Goal: Task Accomplishment & Management: Manage account settings

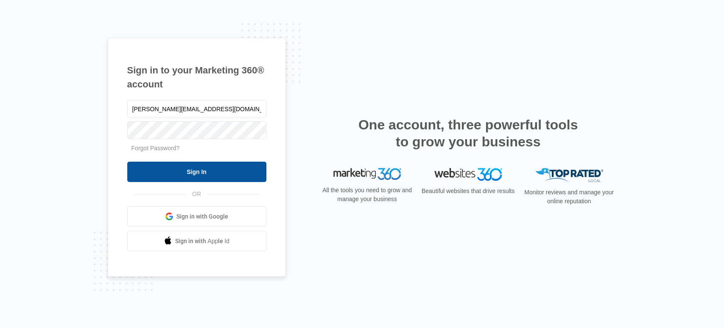
type input "[PERSON_NAME][EMAIL_ADDRESS][DOMAIN_NAME]"
click at [201, 170] on input "Sign In" at bounding box center [196, 172] width 139 height 20
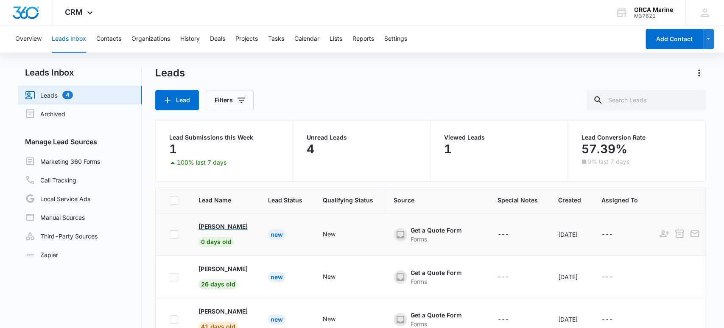
click at [211, 225] on p "Mike" at bounding box center [222, 226] width 49 height 9
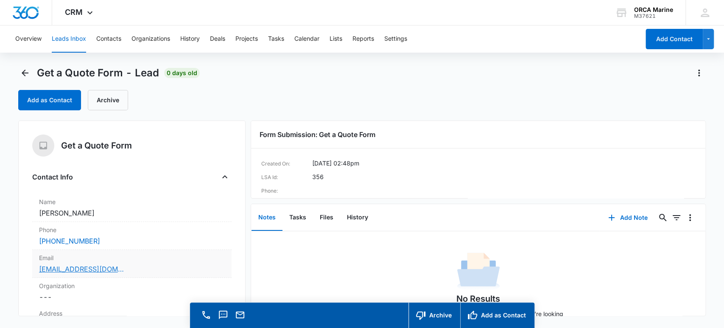
click at [79, 272] on link "mikesfixitshop@yahoo.com" at bounding box center [81, 269] width 85 height 10
click at [104, 269] on link "mikesfixitshop@yahoo.com" at bounding box center [81, 269] width 85 height 10
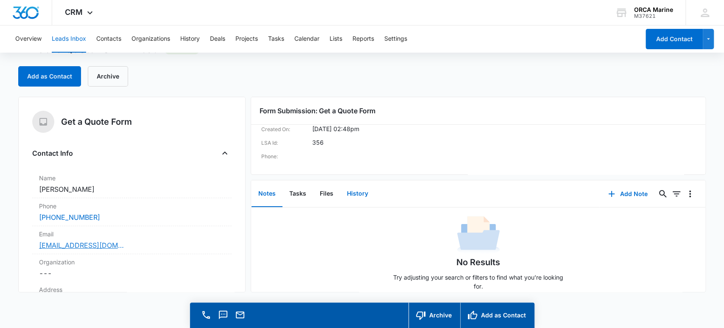
scroll to position [18, 0]
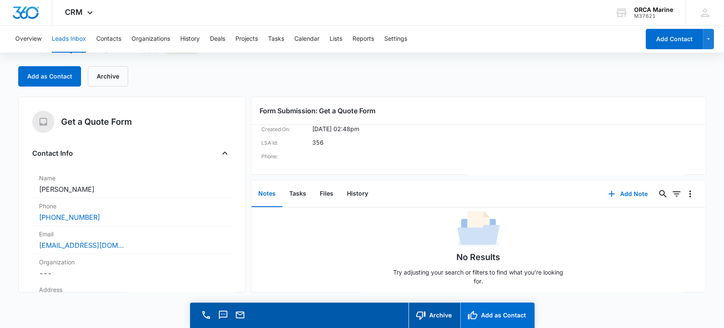
click at [494, 316] on button "Add as Contact" at bounding box center [497, 314] width 74 height 25
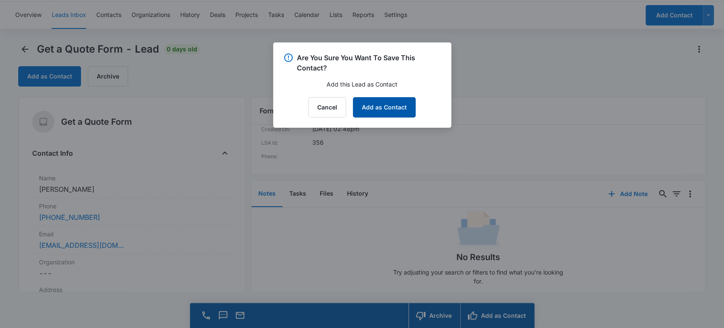
click at [382, 109] on button "Add as Contact" at bounding box center [384, 107] width 63 height 20
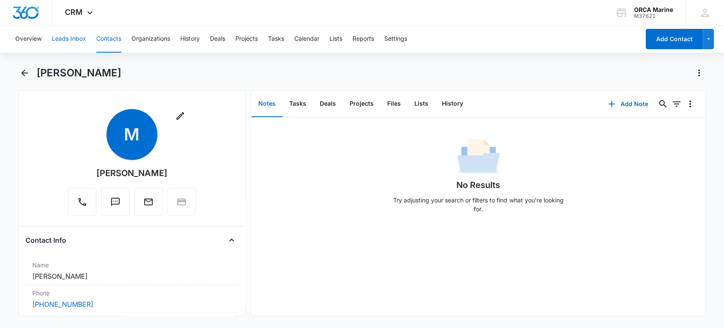
click at [70, 35] on button "Leads Inbox" at bounding box center [69, 38] width 34 height 27
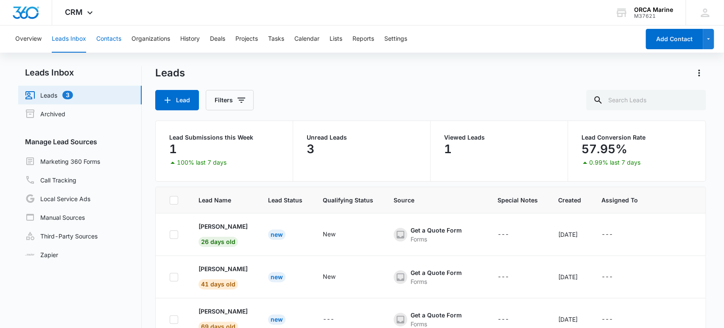
click at [110, 42] on button "Contacts" at bounding box center [108, 38] width 25 height 27
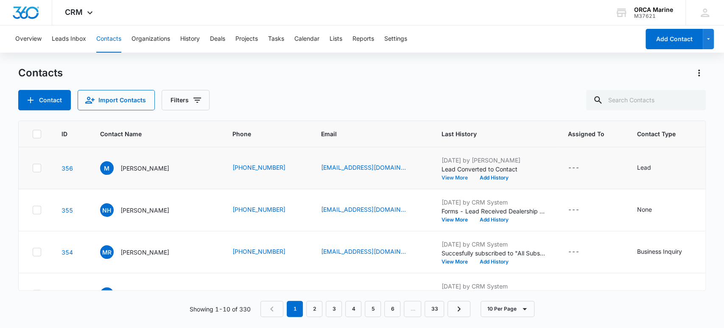
click at [441, 177] on button "View More" at bounding box center [457, 177] width 32 height 5
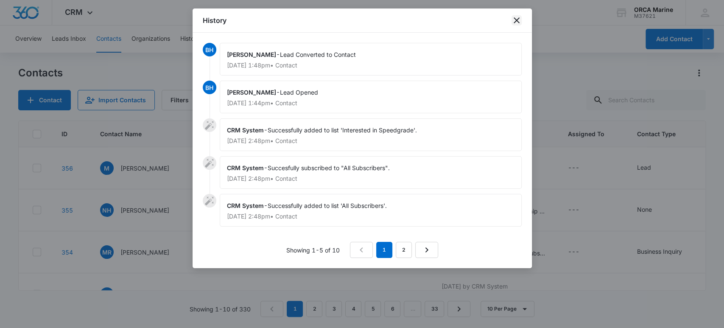
click at [515, 19] on icon "close" at bounding box center [517, 20] width 6 height 6
